Goal: Check status: Check status

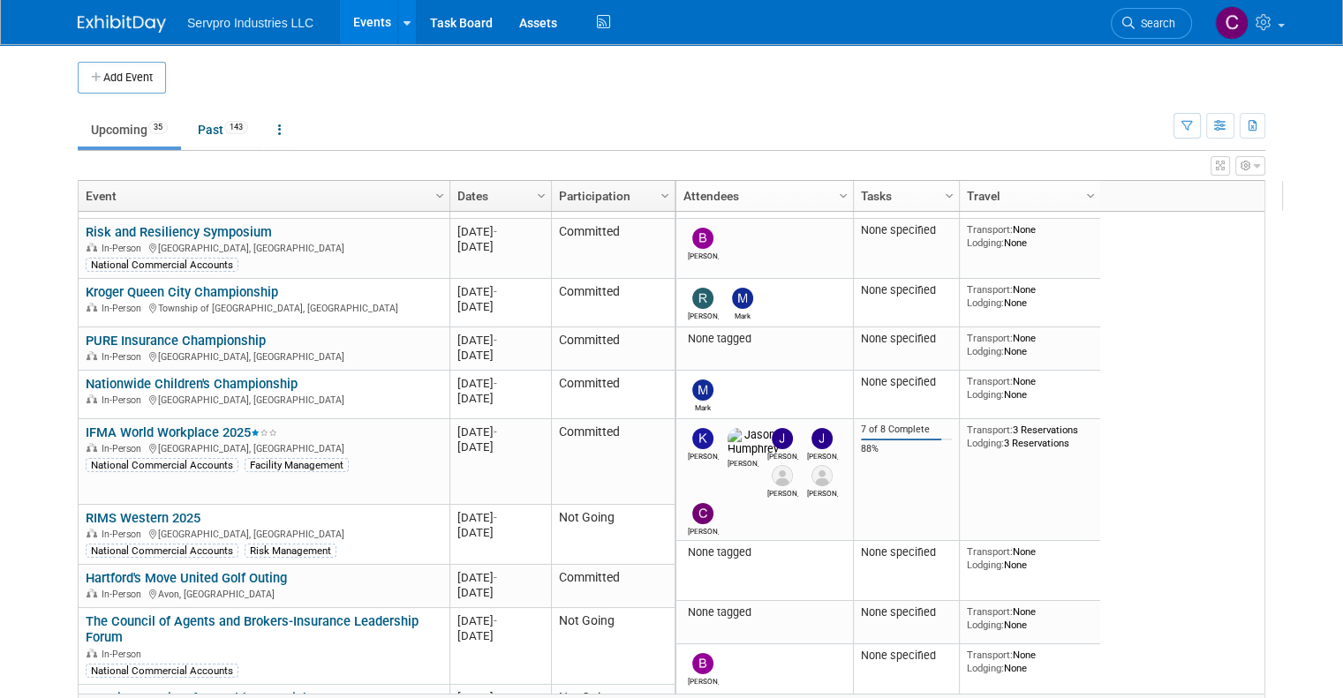
scroll to position [400, 0]
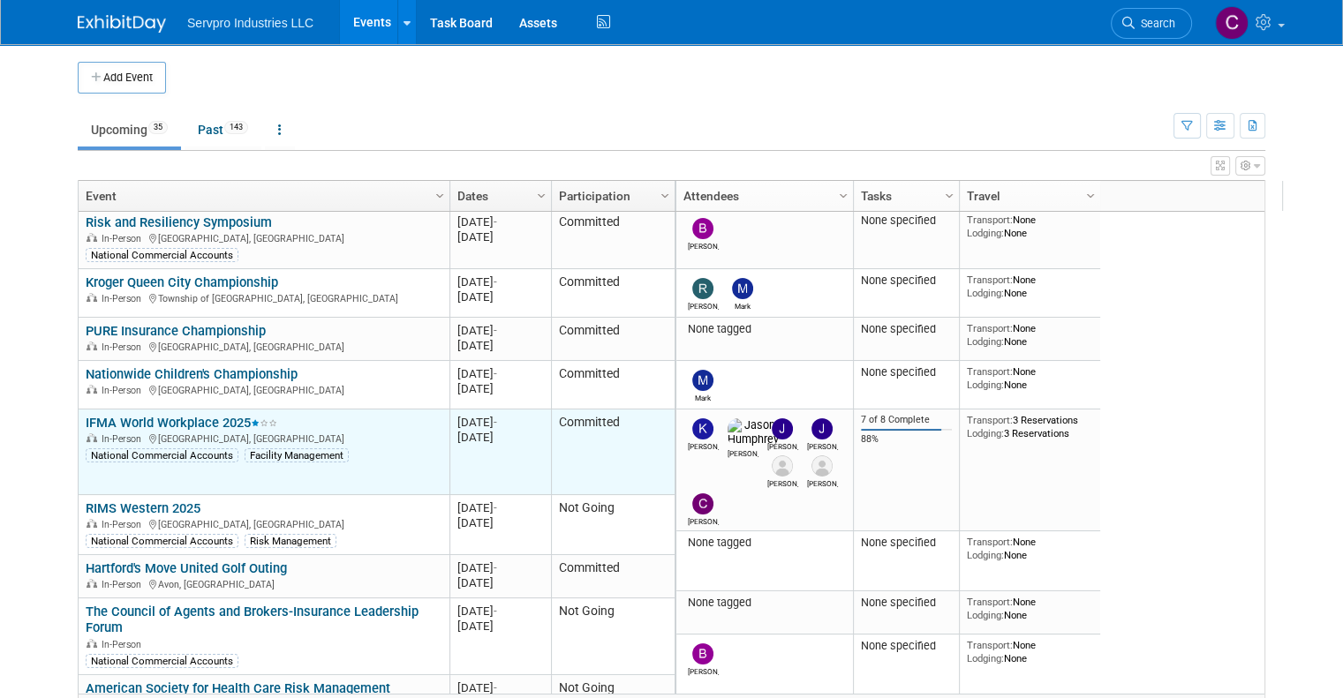
click at [159, 418] on link "IFMA World Workplace 2025" at bounding box center [182, 423] width 192 height 16
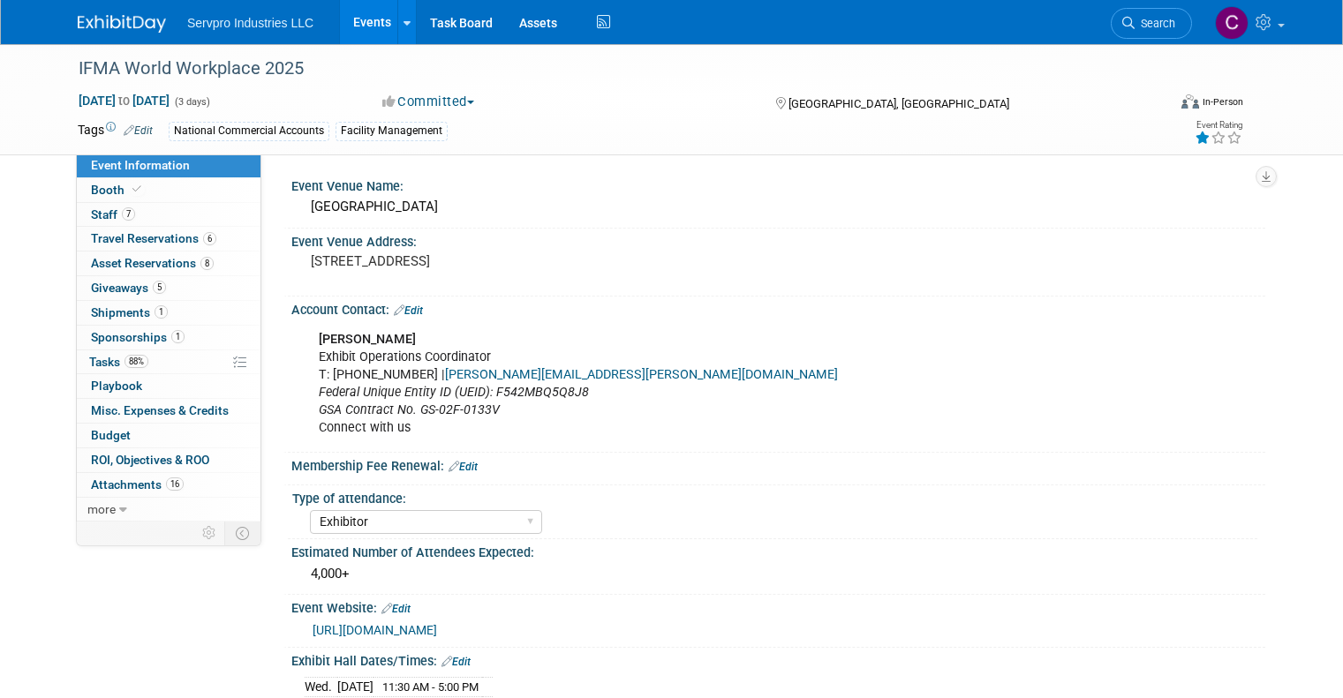
select select "Exhibitor"
select select "Linked In"
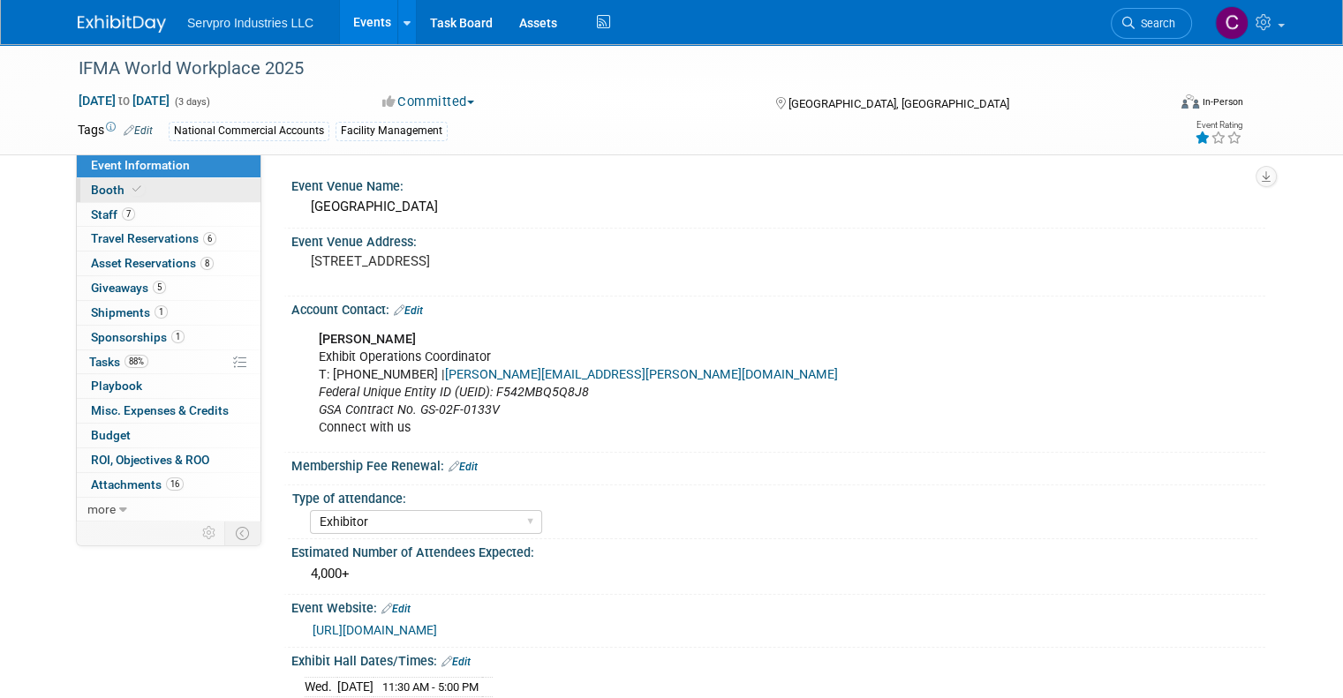
click at [94, 188] on span "Booth" at bounding box center [118, 190] width 54 height 14
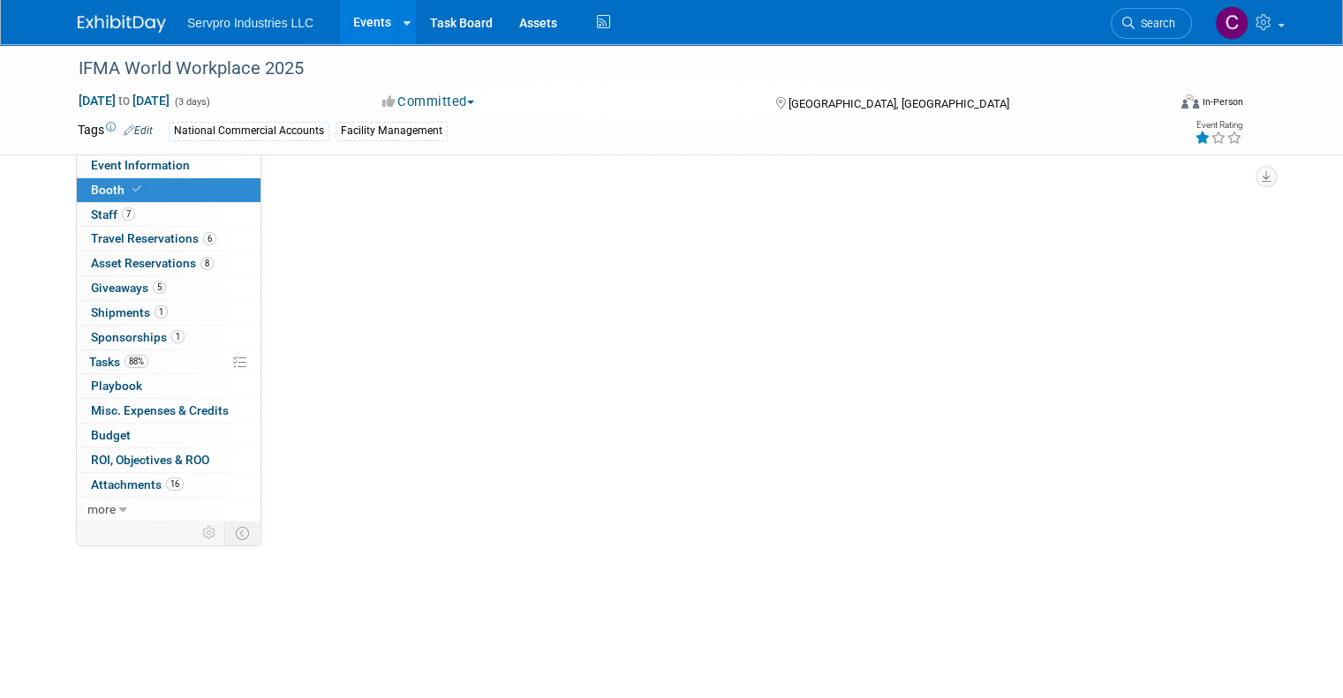
select select "Tradewinds Immerse Popup 10 Foot Banner Stand"
select select "[PERSON_NAME]"
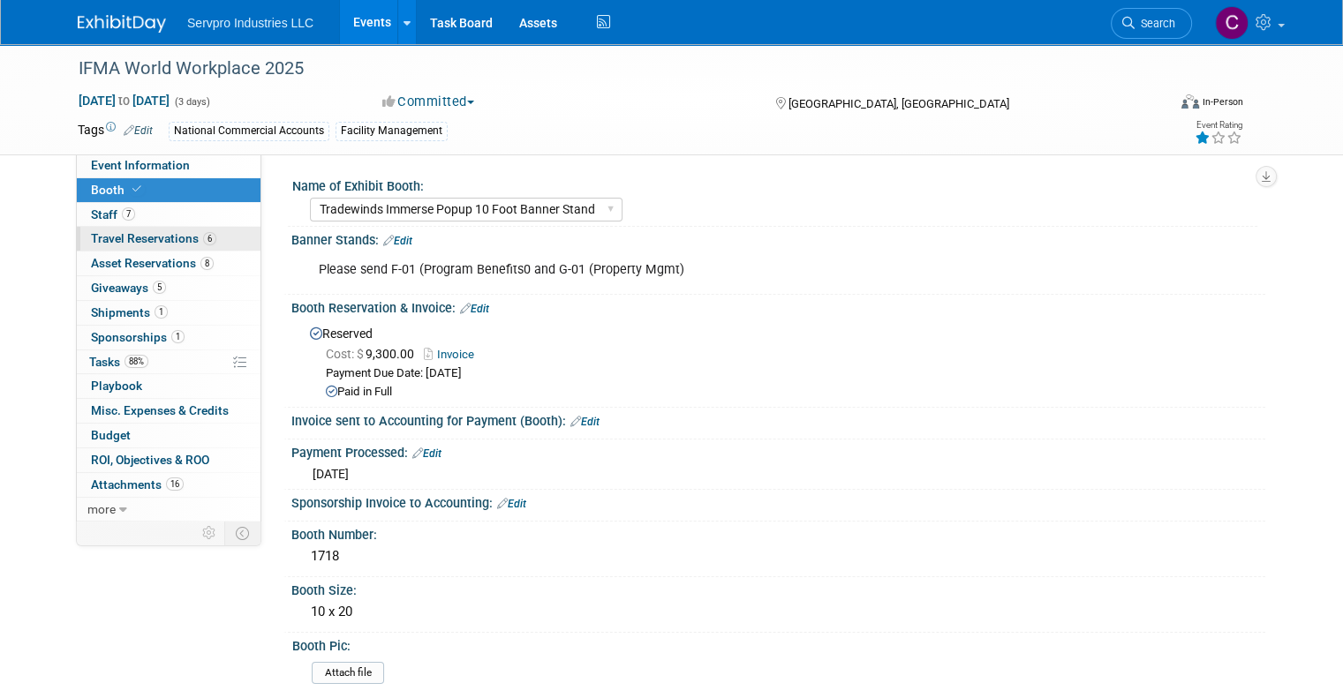
click at [98, 237] on span "Travel Reservations 6" at bounding box center [153, 238] width 125 height 14
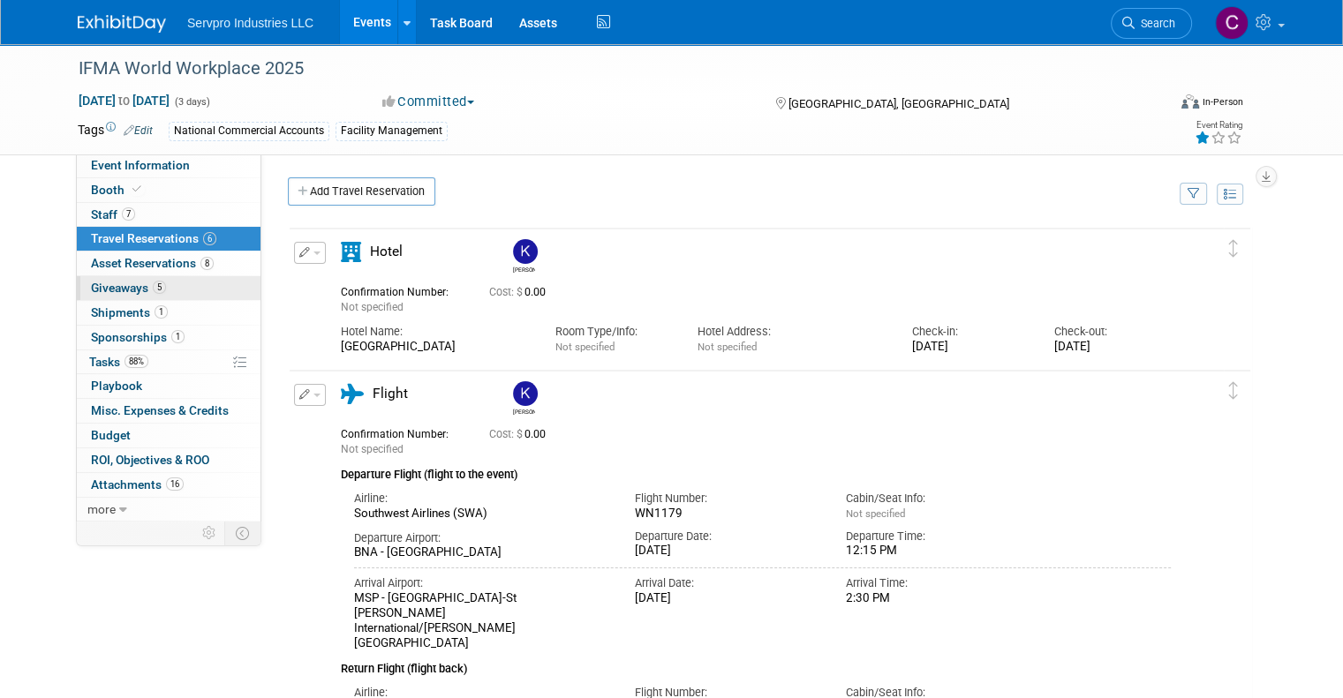
click at [97, 299] on link "5 Giveaways 5" at bounding box center [169, 288] width 184 height 24
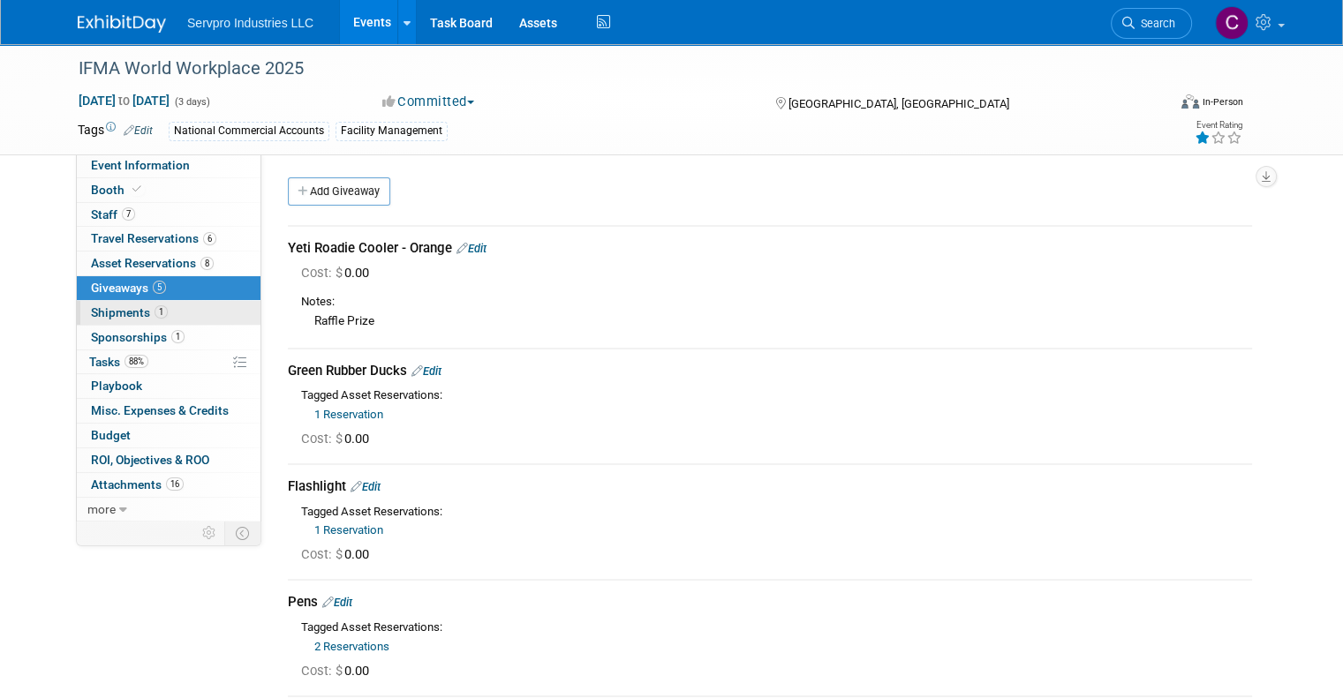
click at [98, 319] on span "Shipments 1" at bounding box center [129, 312] width 77 height 14
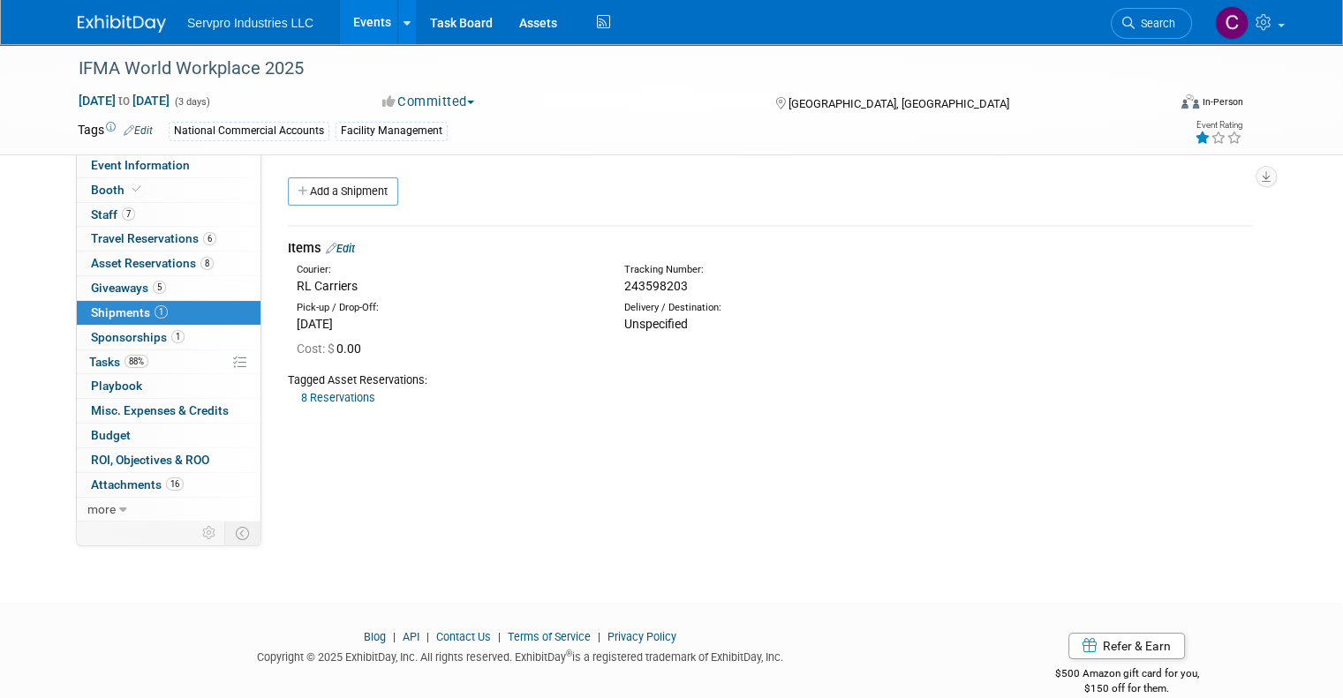
drag, startPoint x: 681, startPoint y: 282, endPoint x: 617, endPoint y: 285, distance: 63.7
click at [617, 285] on div "Tracking Number: 243598203" at bounding box center [815, 279] width 409 height 32
copy span "243598203"
